Goal: Task Accomplishment & Management: Use online tool/utility

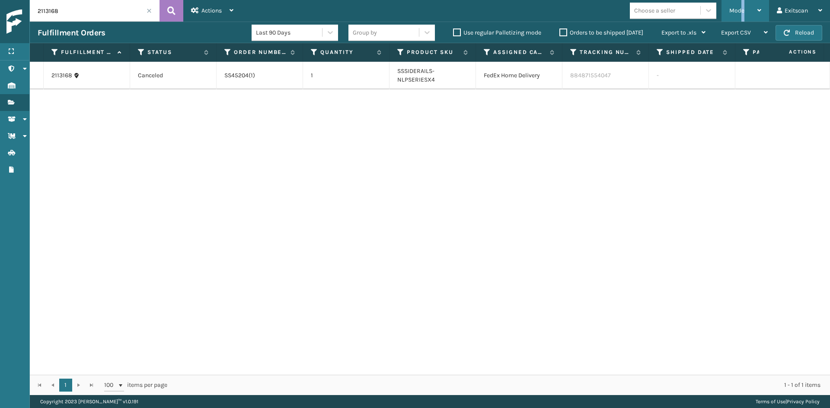
click at [743, 5] on div "Mode" at bounding box center [745, 11] width 32 height 22
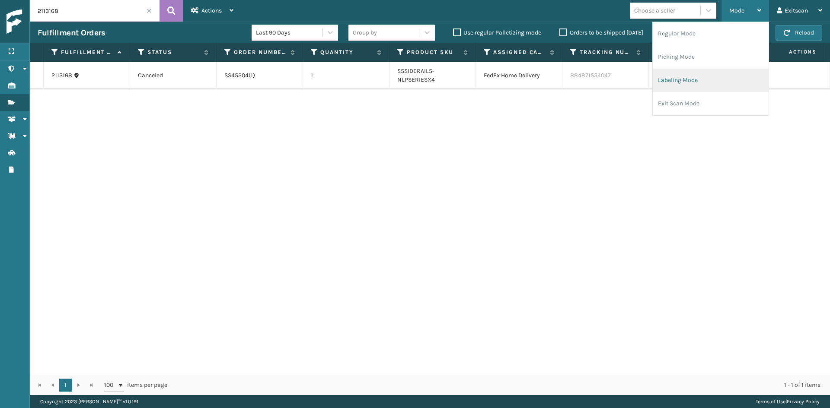
click at [720, 75] on li "Labeling Mode" at bounding box center [711, 80] width 116 height 23
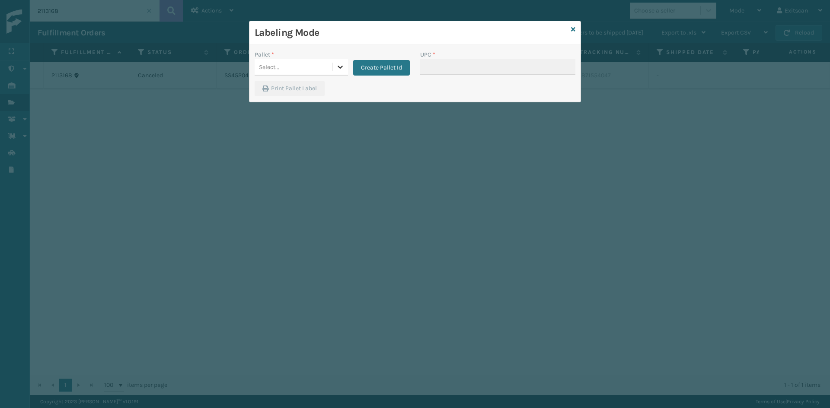
click at [343, 68] on icon at bounding box center [340, 67] width 9 height 9
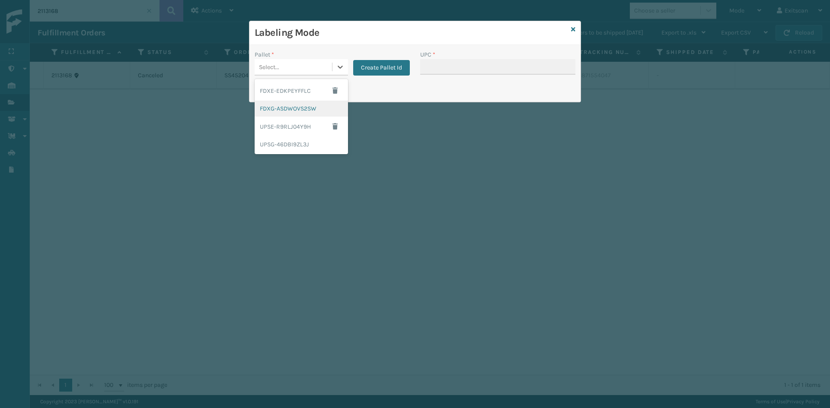
click at [319, 108] on div "FDXG-ASDWOVS2SW" at bounding box center [301, 109] width 93 height 16
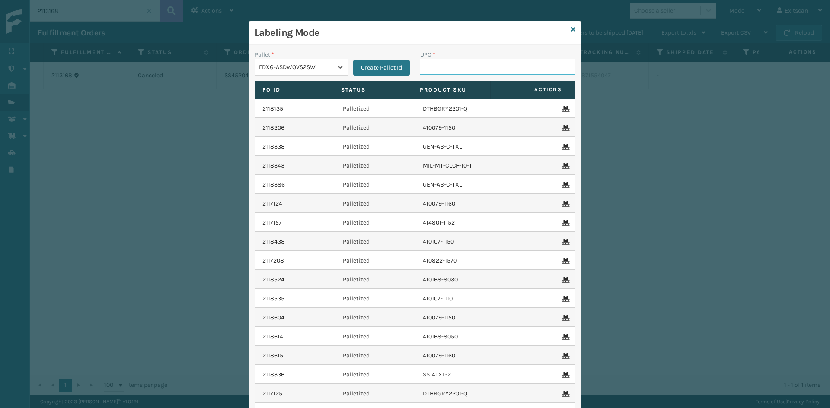
click at [445, 69] on input "UPC *" at bounding box center [497, 67] width 155 height 16
type input "sv2rmt"
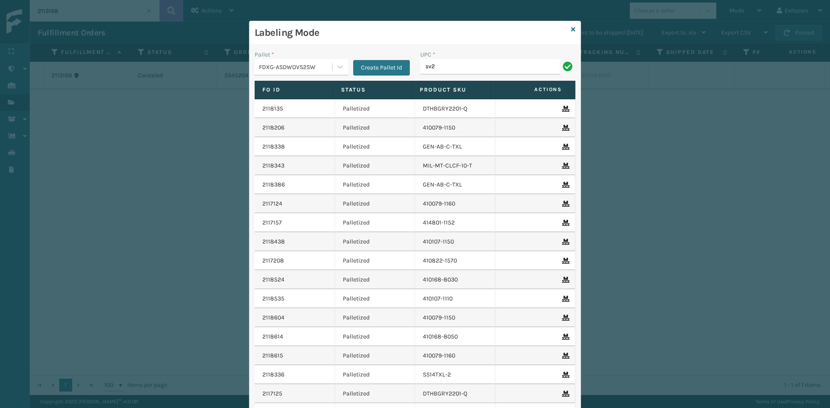
type input "sv2rmt"
type input "SV3RMT"
type input "GEN-HBBRKT-P-EQFT"
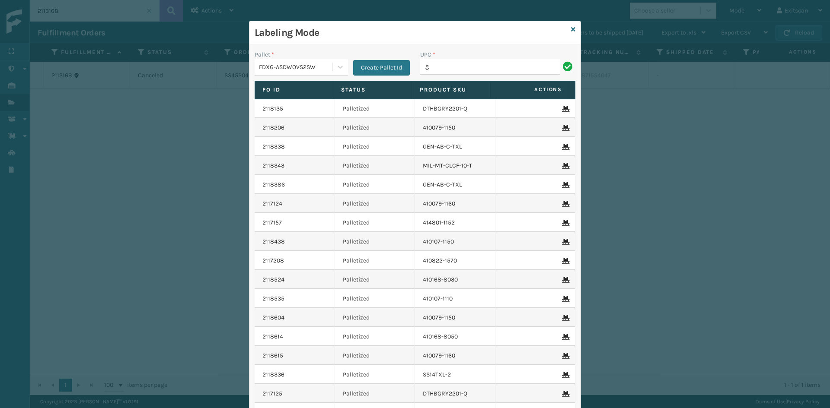
type input "GEN-HBBRKT-P-EQFT"
type input "GEN-HBBRKT-EK-C-H-B-A"
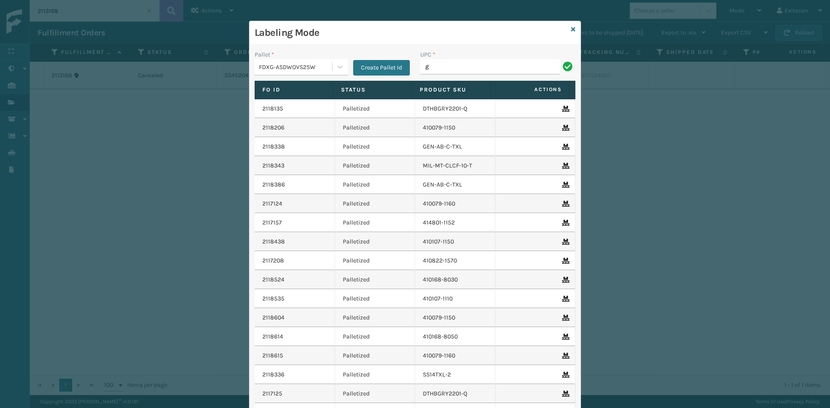
type input "GEN-HBBRKT-EK-C-H-B-A"
type input "SSLEGS6INCH"
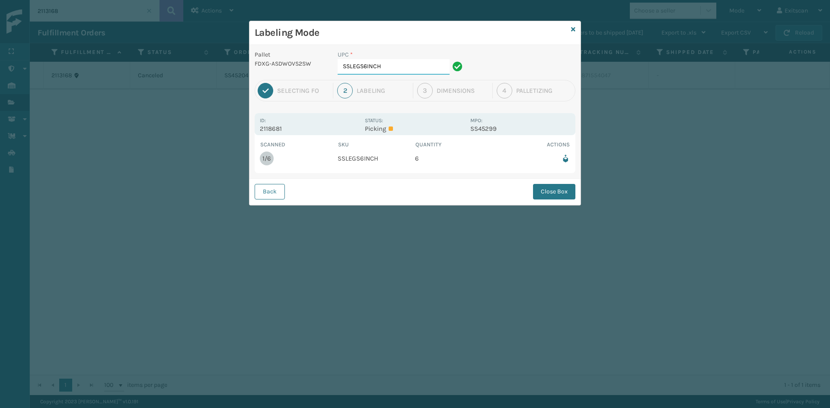
click at [442, 70] on input "SSLEGS6INCH" at bounding box center [394, 67] width 112 height 16
click at [542, 195] on button "Close Box" at bounding box center [554, 192] width 42 height 16
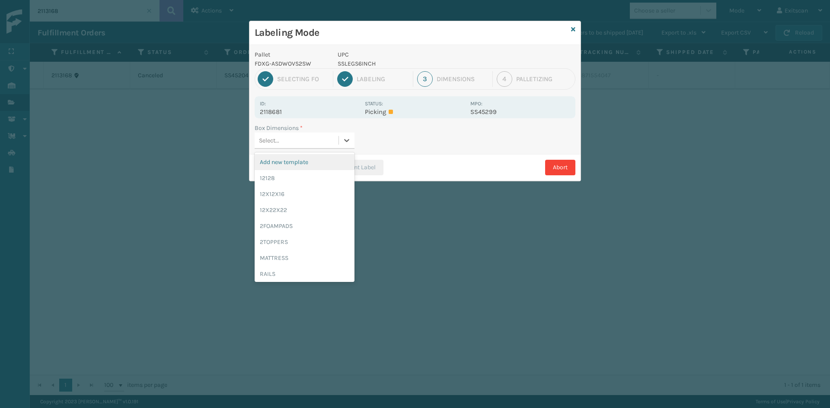
click at [324, 139] on div "Select..." at bounding box center [297, 141] width 84 height 14
click at [314, 181] on div "12128" at bounding box center [305, 178] width 100 height 16
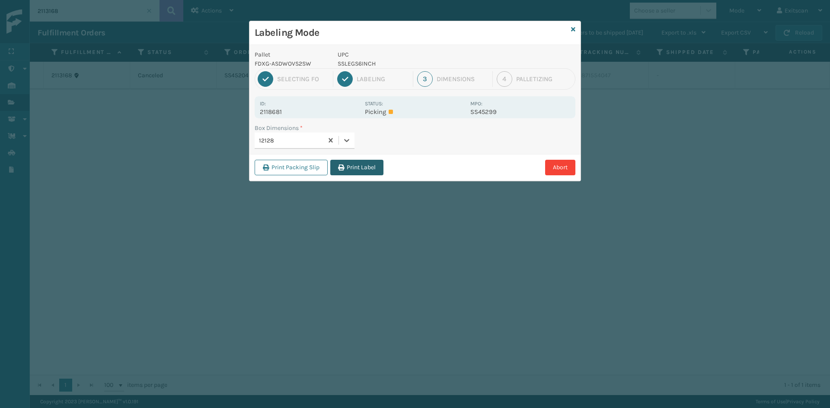
click at [360, 163] on button "Print Label" at bounding box center [356, 168] width 53 height 16
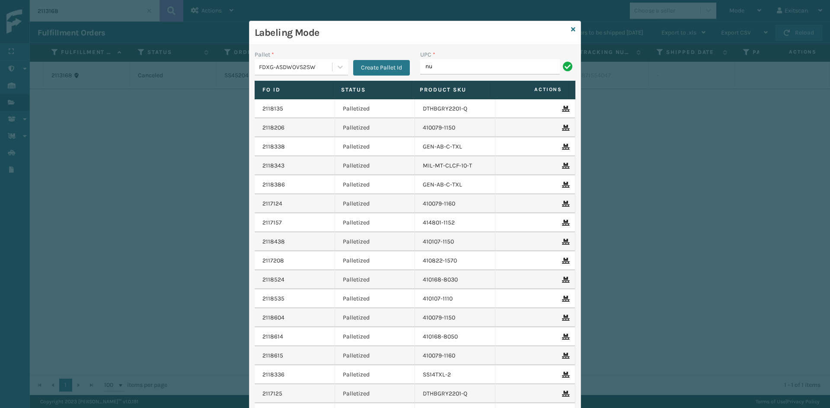
type input "NU106KDTXL-COVER"
type input "NEFHBBRKT"
type input "SSSIDERAILS-NLPSERIESX4"
type input "NEFHBBRKT"
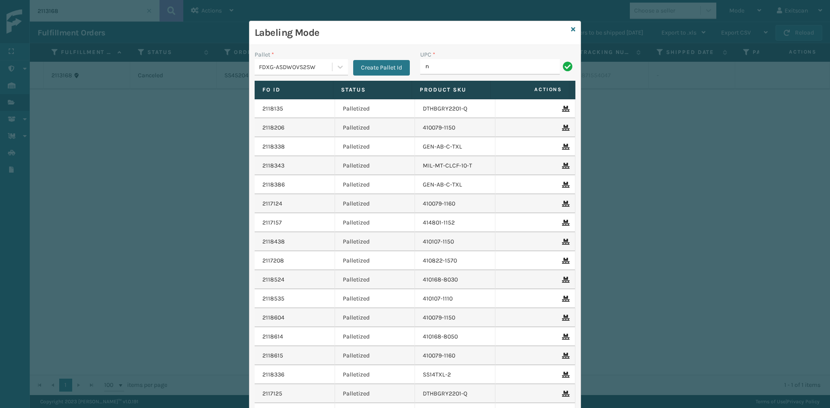
type input "NEFHBBRKT"
type input "SSSIDERAILS-NLPSERIESX4"
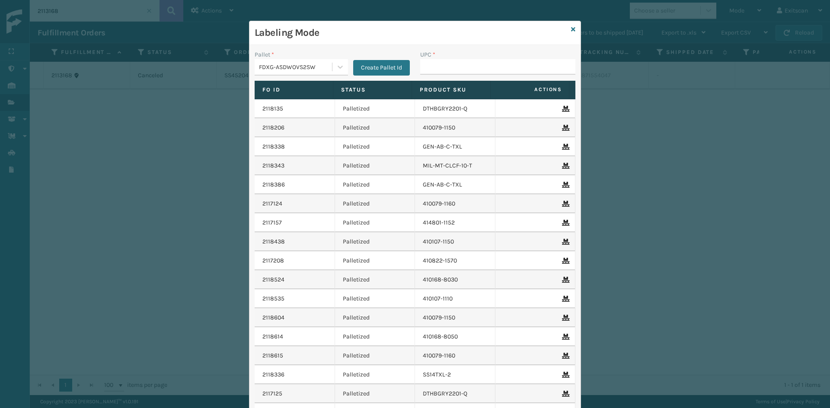
type input "SSSIDERAILS-NLPSERIESX4"
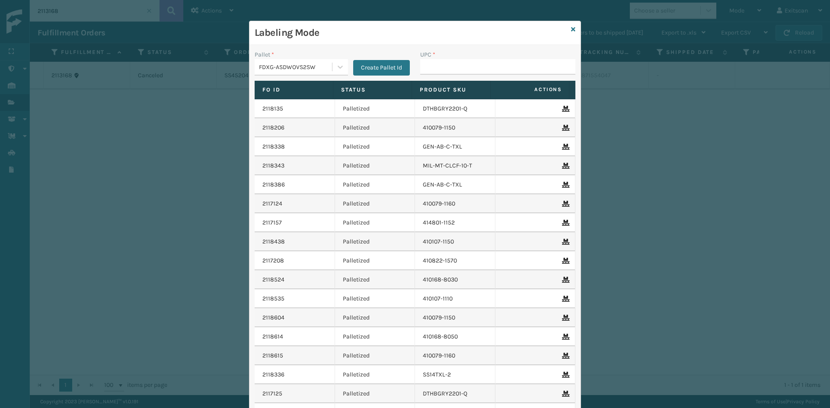
type input "SSSIDERAILS-NLPSERIESX4"
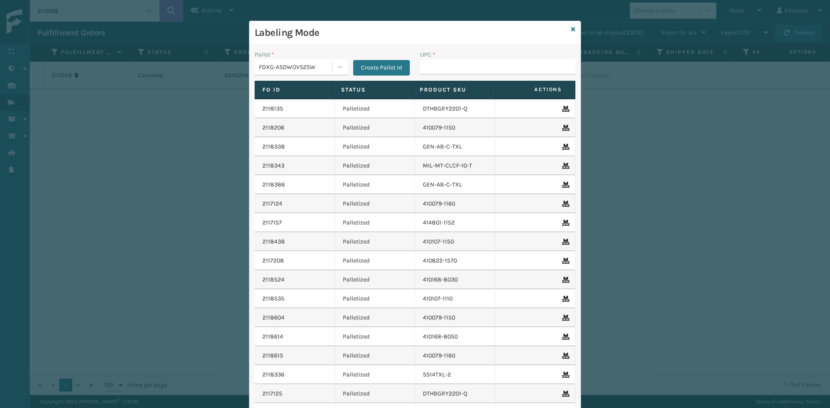
type input "SSSIDERAILS-NLPSERIESX4"
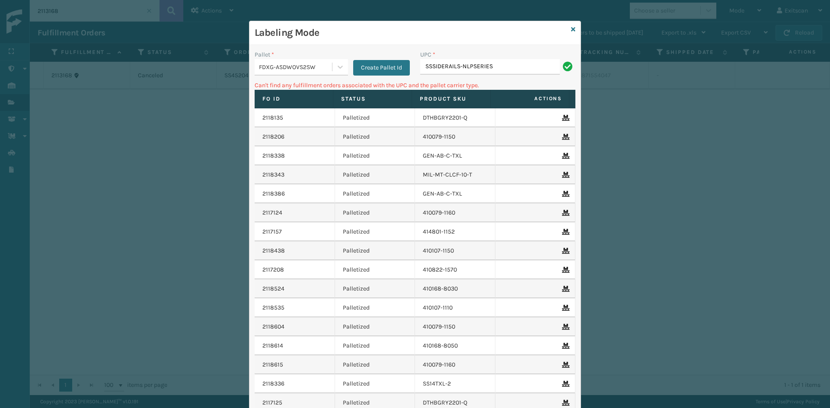
click at [466, 65] on input "SSSIDERAILS-NLPSERIES" at bounding box center [490, 67] width 140 height 16
type input "SSSIDERAILS-NuPSERIES"
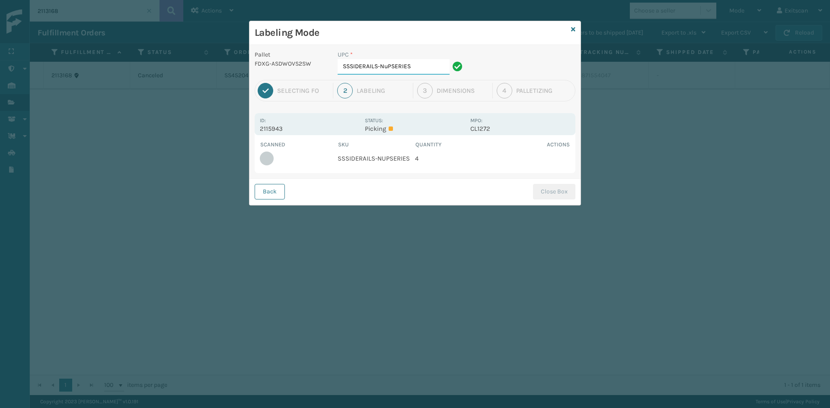
click at [424, 64] on input "SSSIDERAILS-NuPSERIES" at bounding box center [394, 67] width 112 height 16
type input "SSSIDERAILS-NUPSERIES"
click at [542, 185] on button "Close Box" at bounding box center [554, 192] width 42 height 16
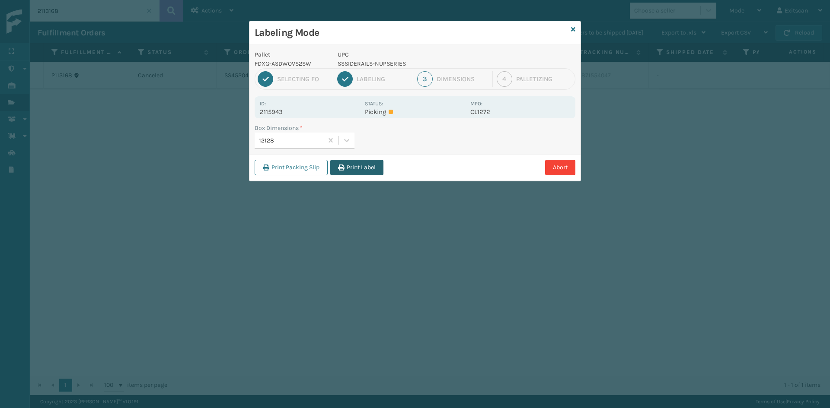
click at [341, 165] on icon "button" at bounding box center [341, 168] width 6 height 6
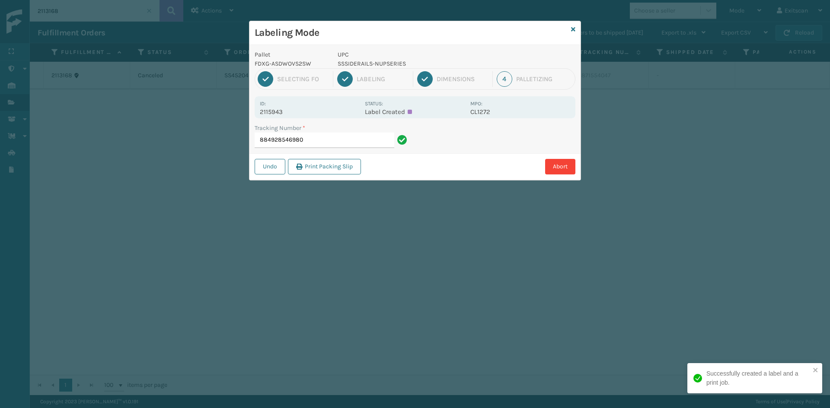
click at [360, 143] on input "884928546980" at bounding box center [325, 141] width 140 height 16
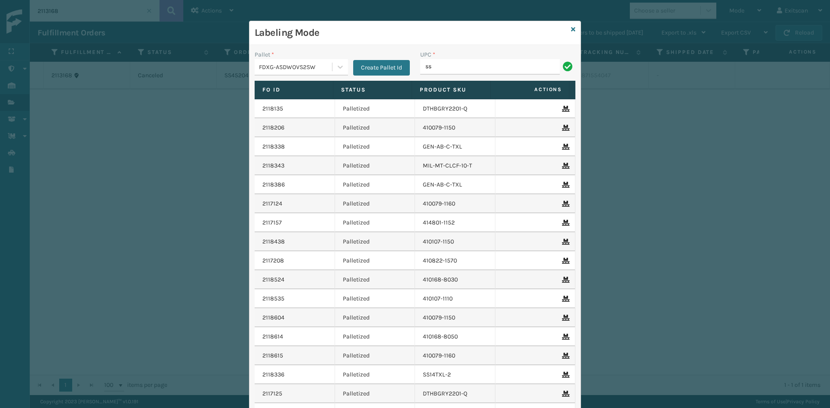
type input "s"
type input "SVS-REM-SLV-002"
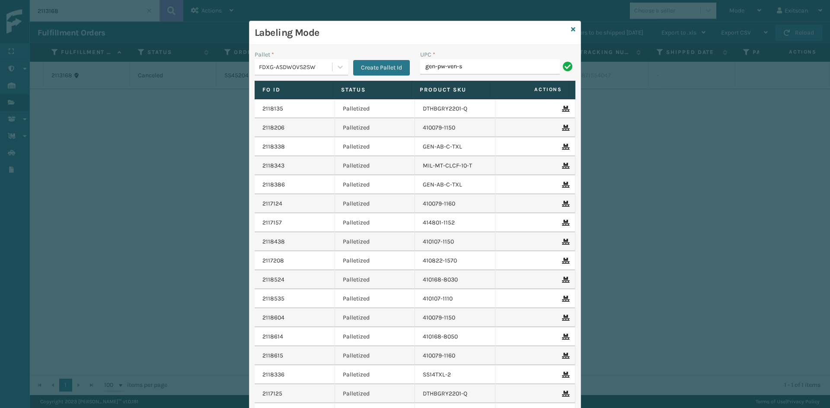
drag, startPoint x: 467, startPoint y: 63, endPoint x: 420, endPoint y: 67, distance: 47.3
click at [420, 67] on input "gen-pw-ven-s" at bounding box center [490, 67] width 140 height 16
click at [481, 63] on input "gen-pw-ven-s" at bounding box center [490, 67] width 140 height 16
type input "gen-pw-ven-s"
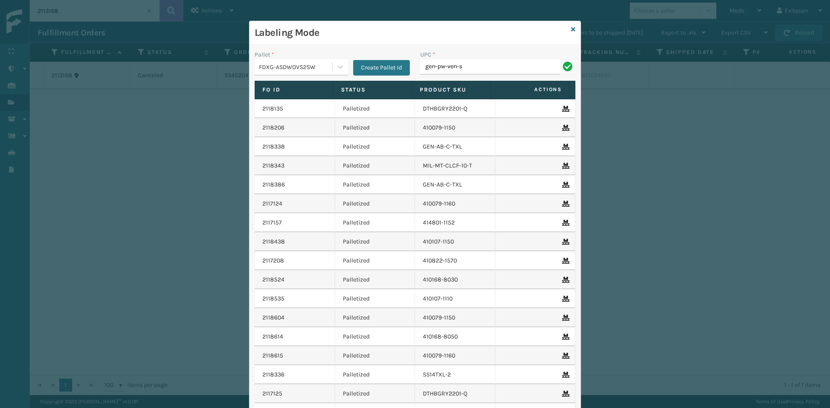
type input "gen-pw-ven-s"
type input "GEN-MPT-K-TC-W"
drag, startPoint x: 473, startPoint y: 61, endPoint x: 426, endPoint y: 60, distance: 46.7
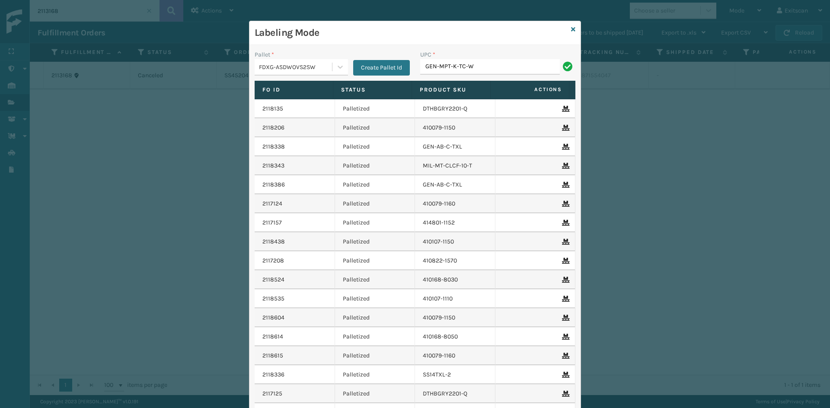
click at [422, 56] on div "UPC * GEN-MPT-K-TC-W" at bounding box center [497, 62] width 155 height 25
click at [490, 68] on input "GEN-MPT-K-TC-W" at bounding box center [490, 67] width 140 height 16
type input "GEN-MPT-K-TC-W"
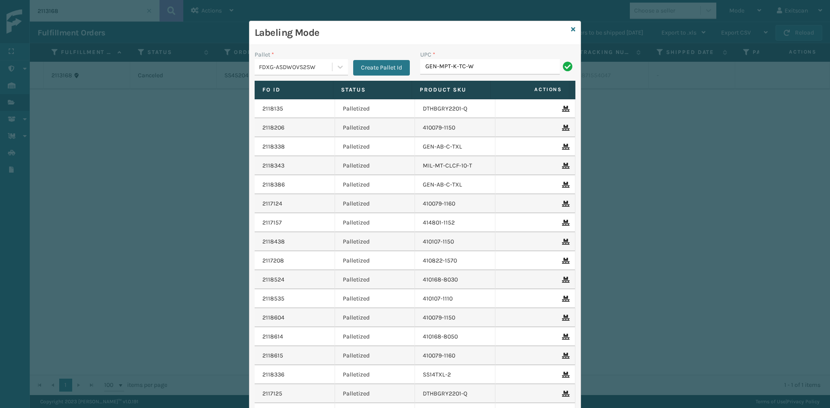
type input "GEN-MPT-K-TC-W"
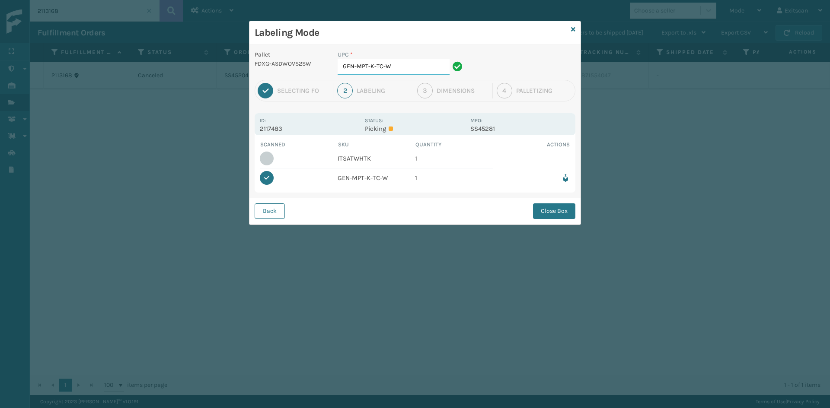
click at [415, 63] on input "GEN-MPT-K-TC-W" at bounding box center [394, 67] width 112 height 16
drag, startPoint x: 387, startPoint y: 65, endPoint x: 303, endPoint y: 64, distance: 83.4
click at [303, 64] on div "Pallet FDXG-ASDWOVS2SW UPC * GEN-MPT-K-TC-W" at bounding box center [414, 65] width 331 height 30
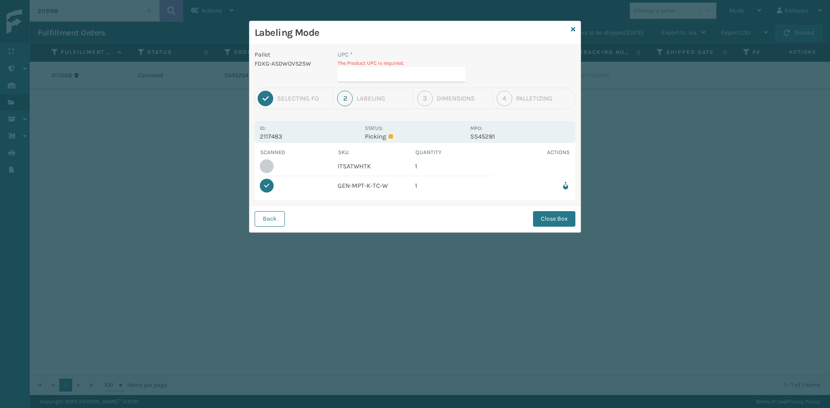
click at [359, 163] on td "ITSATWHTK" at bounding box center [377, 166] width 78 height 19
click at [358, 163] on td "ITSATWHTK" at bounding box center [377, 166] width 78 height 19
drag, startPoint x: 355, startPoint y: 165, endPoint x: 367, endPoint y: 161, distance: 12.6
click at [367, 161] on td "ITSATWHTK" at bounding box center [377, 166] width 78 height 19
click at [373, 166] on td "ITSATWHTK" at bounding box center [377, 166] width 78 height 19
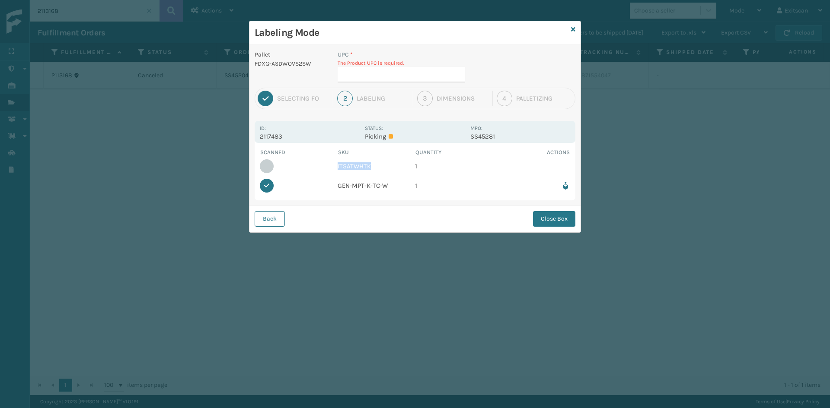
drag, startPoint x: 373, startPoint y: 166, endPoint x: 336, endPoint y: 173, distance: 37.6
click at [336, 173] on tr "ITSATWHTK 1" at bounding box center [415, 166] width 310 height 19
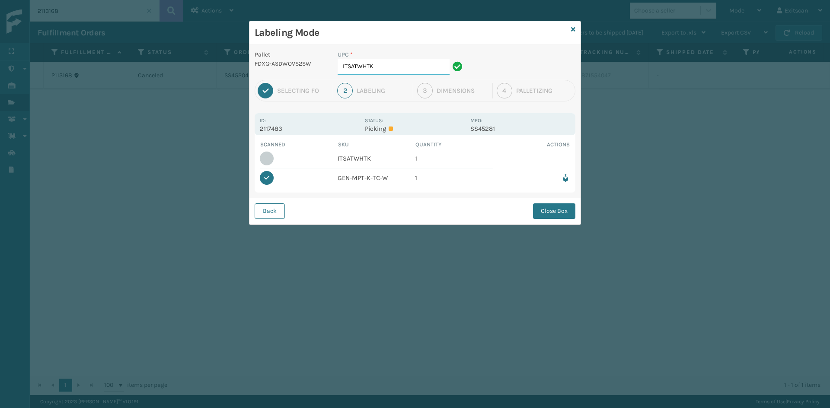
type input "ITSATWHTK"
click at [545, 213] on button "Close Box" at bounding box center [554, 212] width 42 height 16
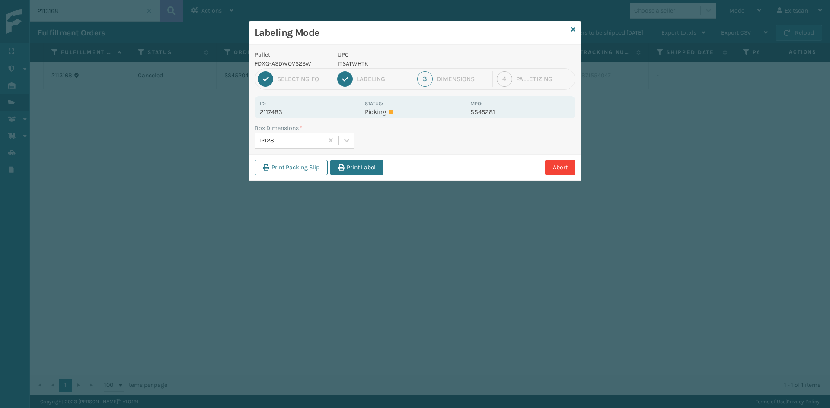
click at [345, 171] on button "Print Label" at bounding box center [356, 168] width 53 height 16
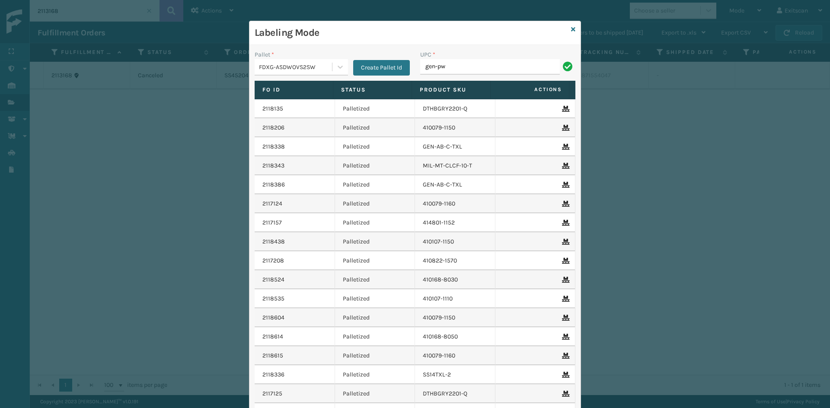
type input "GEN-PW-VEN-QN"
type input "SSLEGS5INCH"
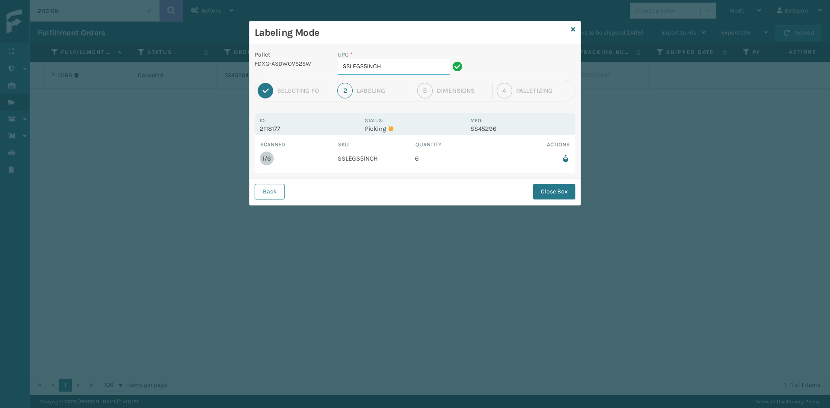
click at [387, 64] on input "SSLEGS5INCH" at bounding box center [394, 67] width 112 height 16
click at [542, 198] on button "Close Box" at bounding box center [554, 192] width 42 height 16
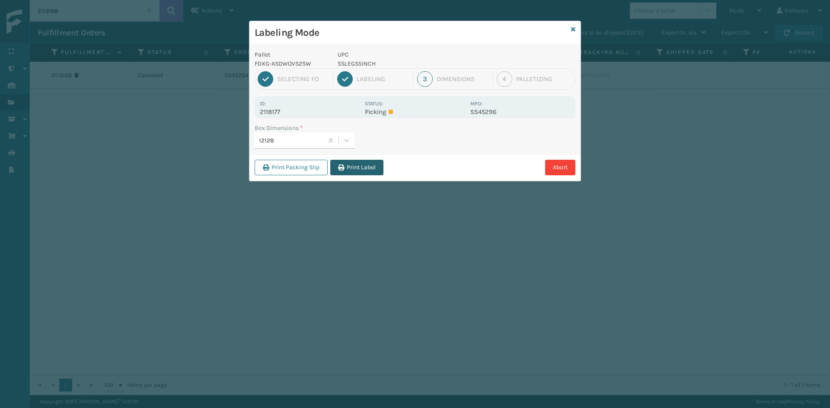
click at [356, 166] on button "Print Label" at bounding box center [356, 168] width 53 height 16
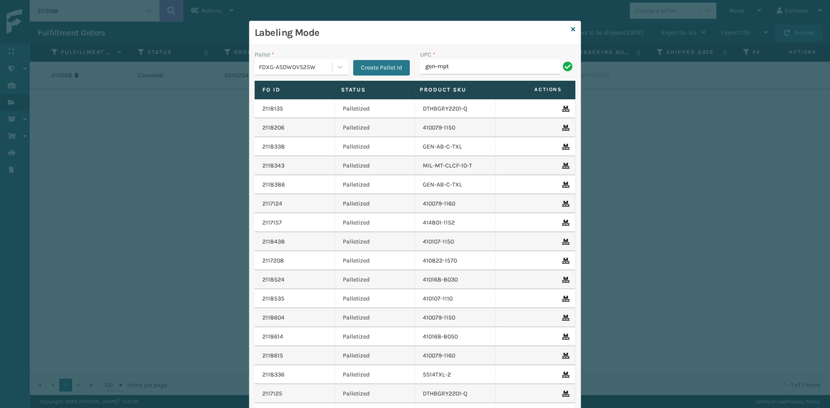
type input "GEN-MPT-T-TC-W"
drag, startPoint x: 484, startPoint y: 65, endPoint x: 416, endPoint y: 67, distance: 67.9
click at [416, 67] on div "UPC * GEN-MPT-T-TC-W" at bounding box center [498, 65] width 166 height 31
click at [492, 68] on input "GEN-MPT-T-TC-W" at bounding box center [490, 67] width 140 height 16
type input "GEN-MPT-T-TC-W"
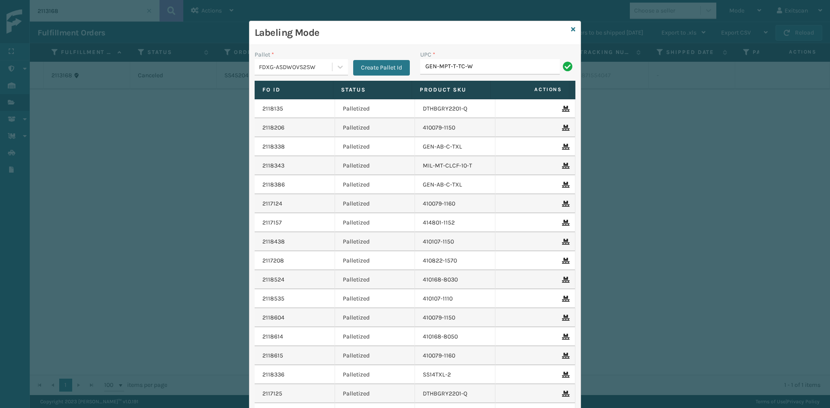
type input "GEN-MPT-T-TC-W"
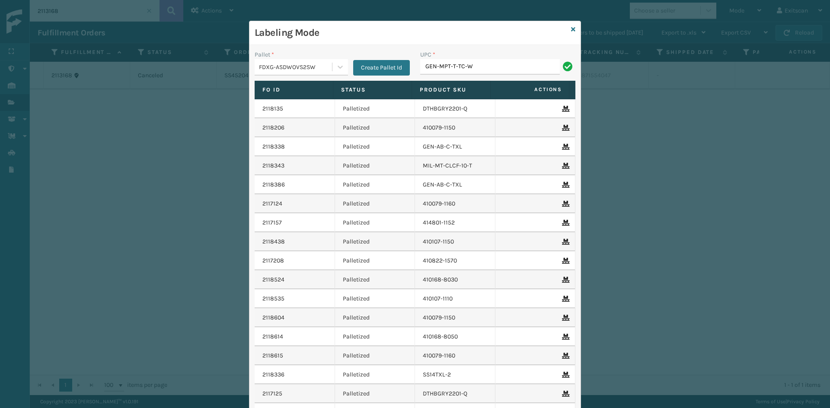
type input "GEN-MPT-T-TC-W"
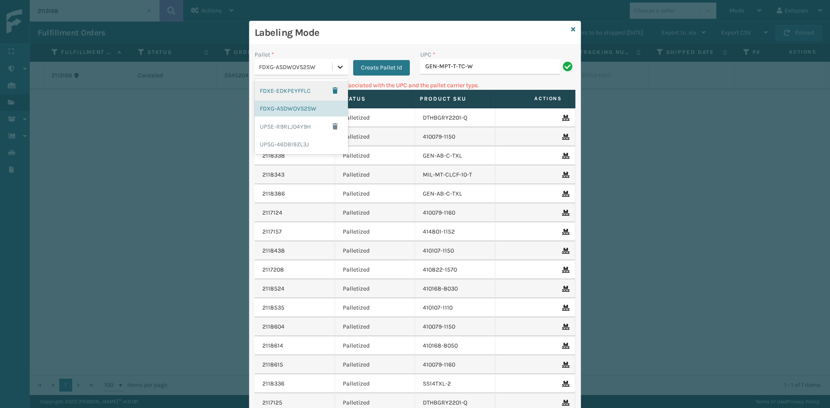
click at [336, 63] on icon at bounding box center [340, 67] width 9 height 9
click at [297, 143] on div "UPSG-46DBI9ZL3J" at bounding box center [301, 145] width 93 height 16
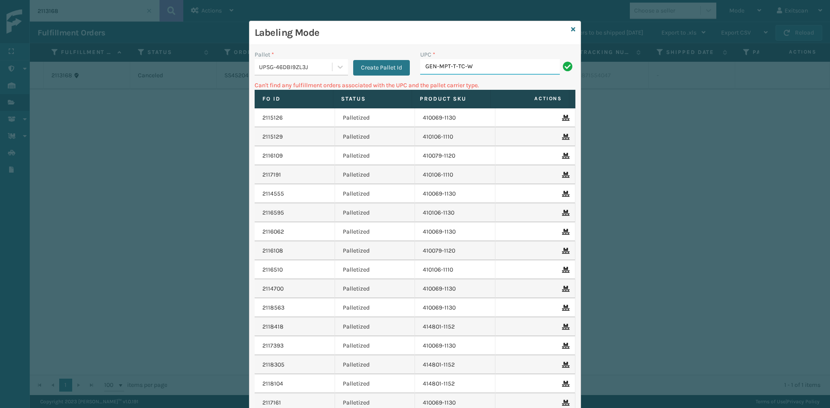
click at [469, 65] on input "GEN-MPT-T-TC-W" at bounding box center [490, 67] width 140 height 16
